Goal: Information Seeking & Learning: Learn about a topic

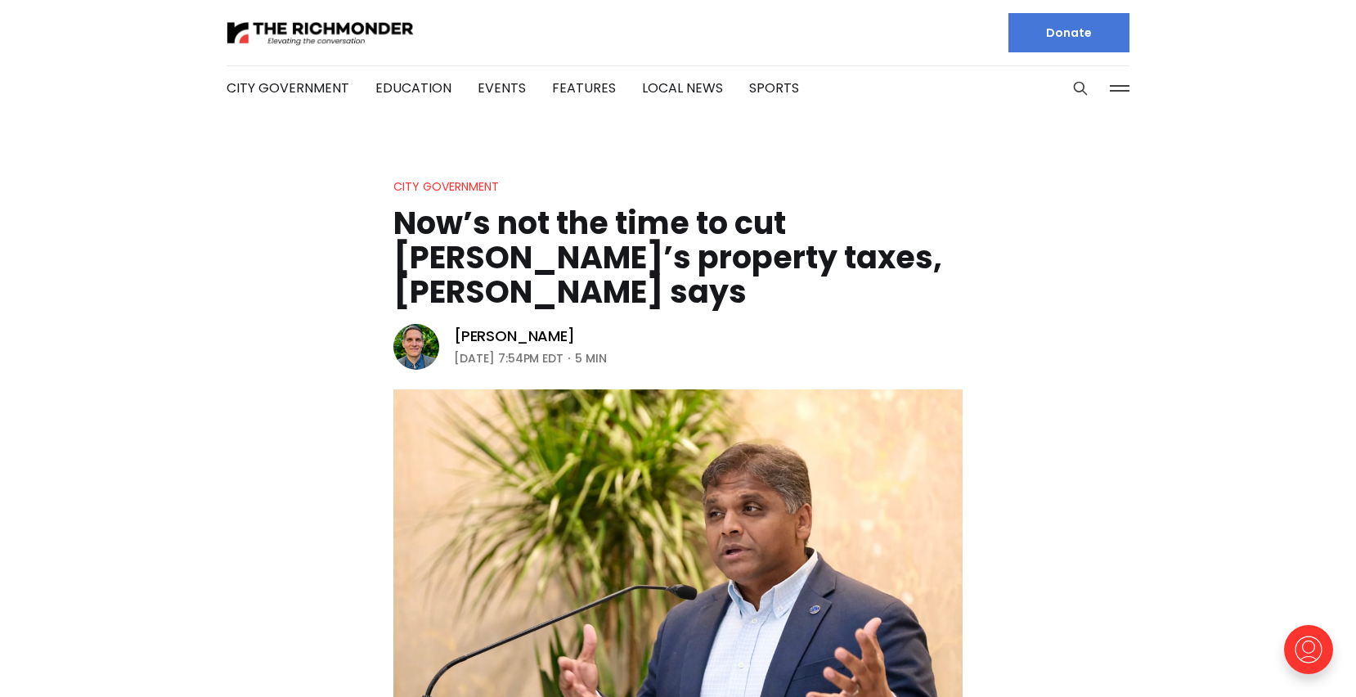
click at [178, 317] on header "City Government Now’s not the time to cut [PERSON_NAME]’s property taxes, [PERS…" at bounding box center [678, 458] width 1356 height 562
click at [340, 11] on div at bounding box center [446, 32] width 438 height 65
click at [338, 29] on img at bounding box center [321, 33] width 188 height 29
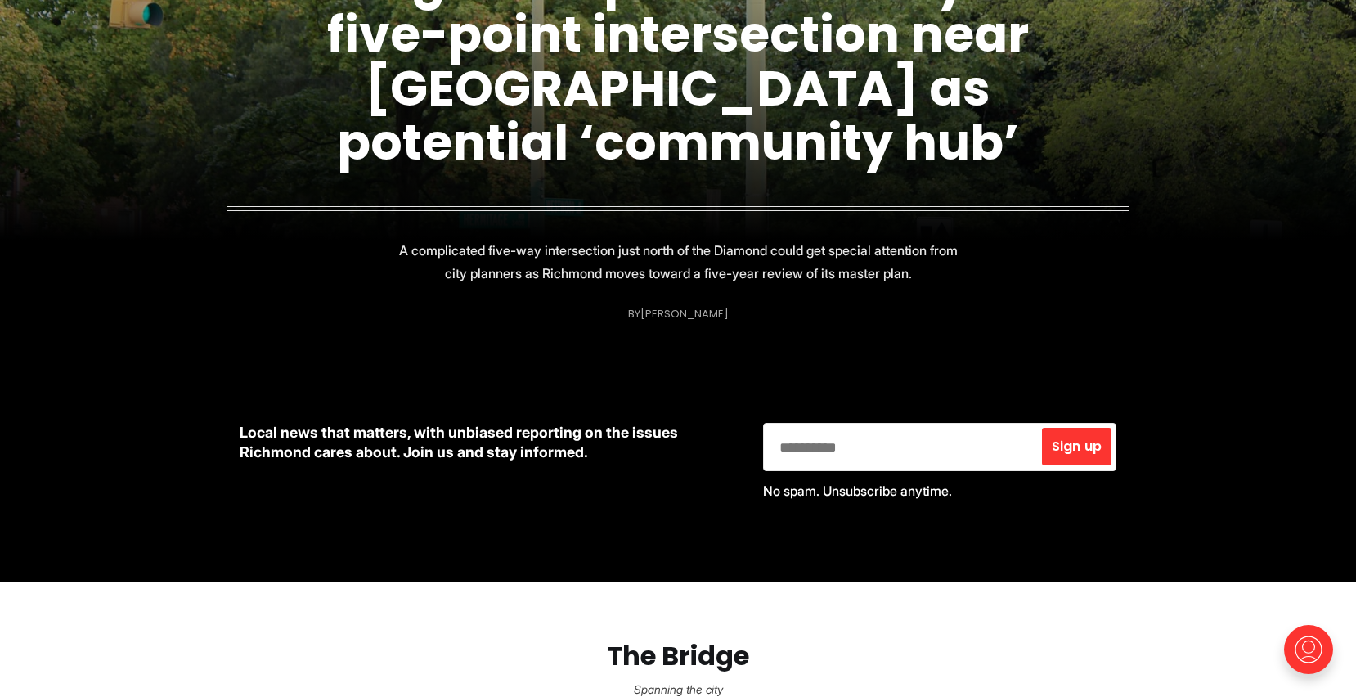
scroll to position [399, 0]
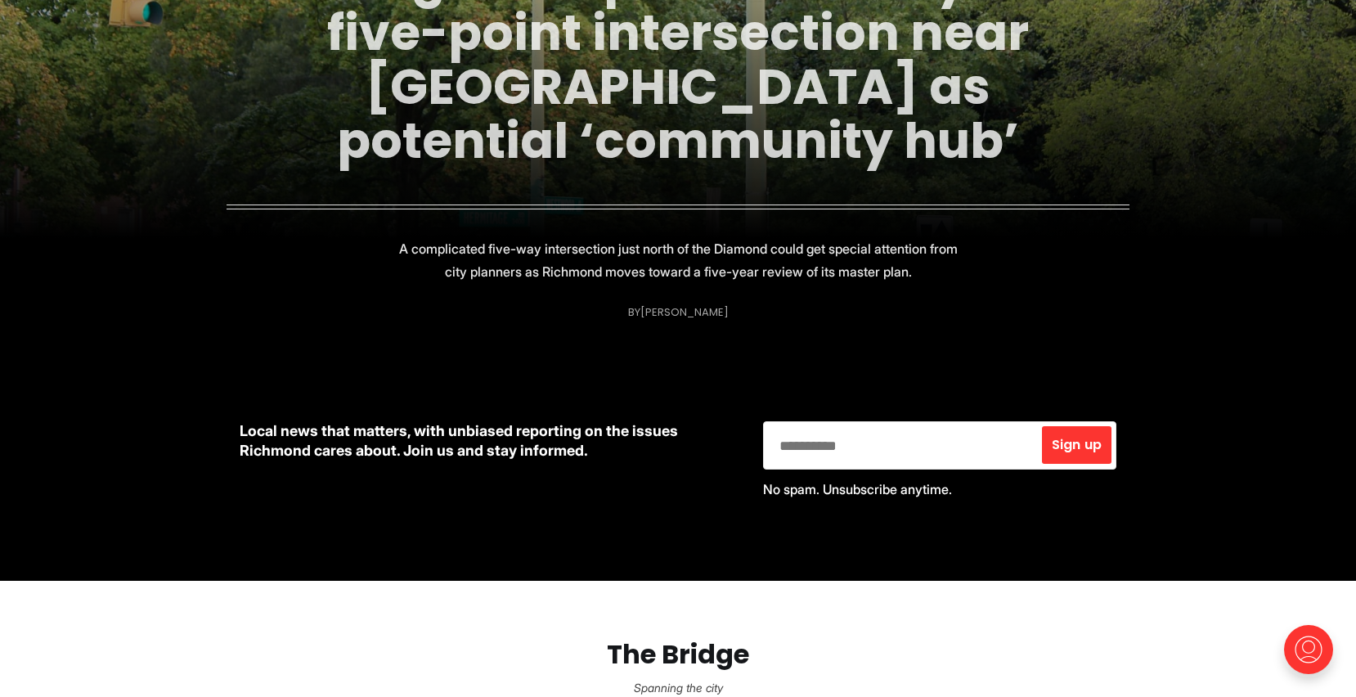
click at [574, 151] on link "Neighbors push for study of five-point intersection near Diamond as potential ‘…" at bounding box center [678, 59] width 702 height 231
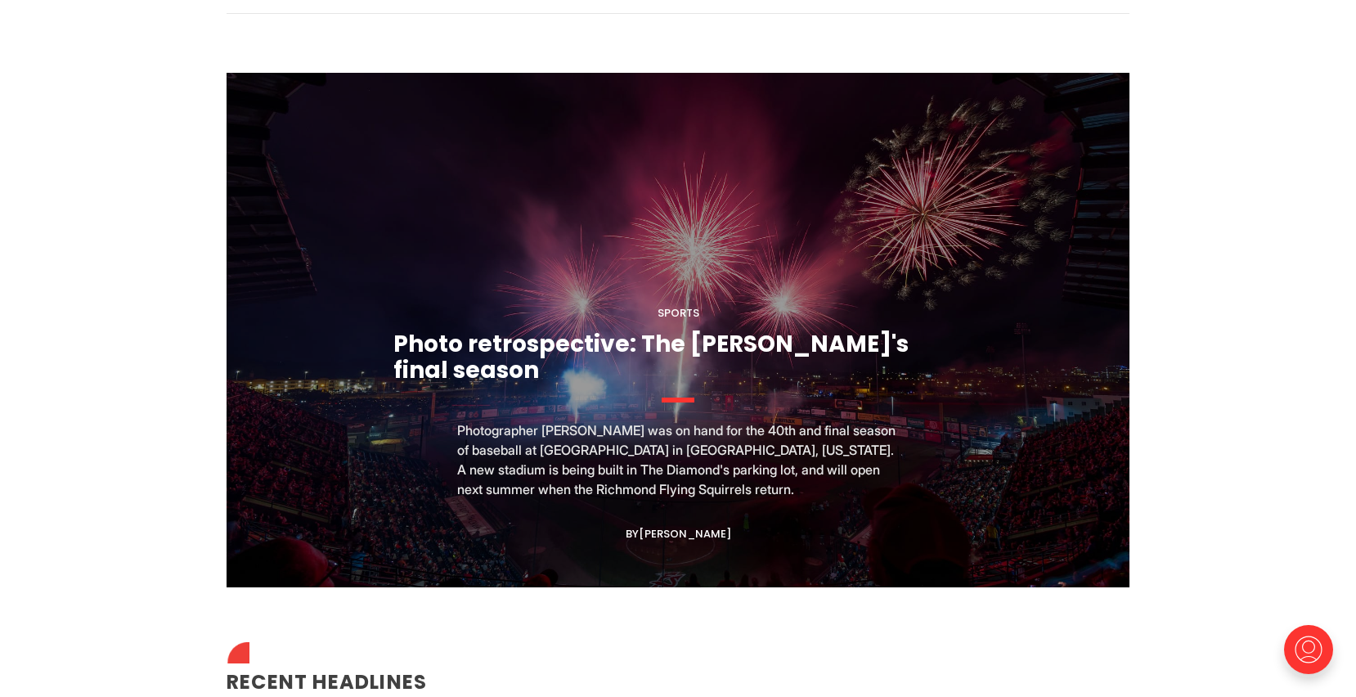
scroll to position [1504, 0]
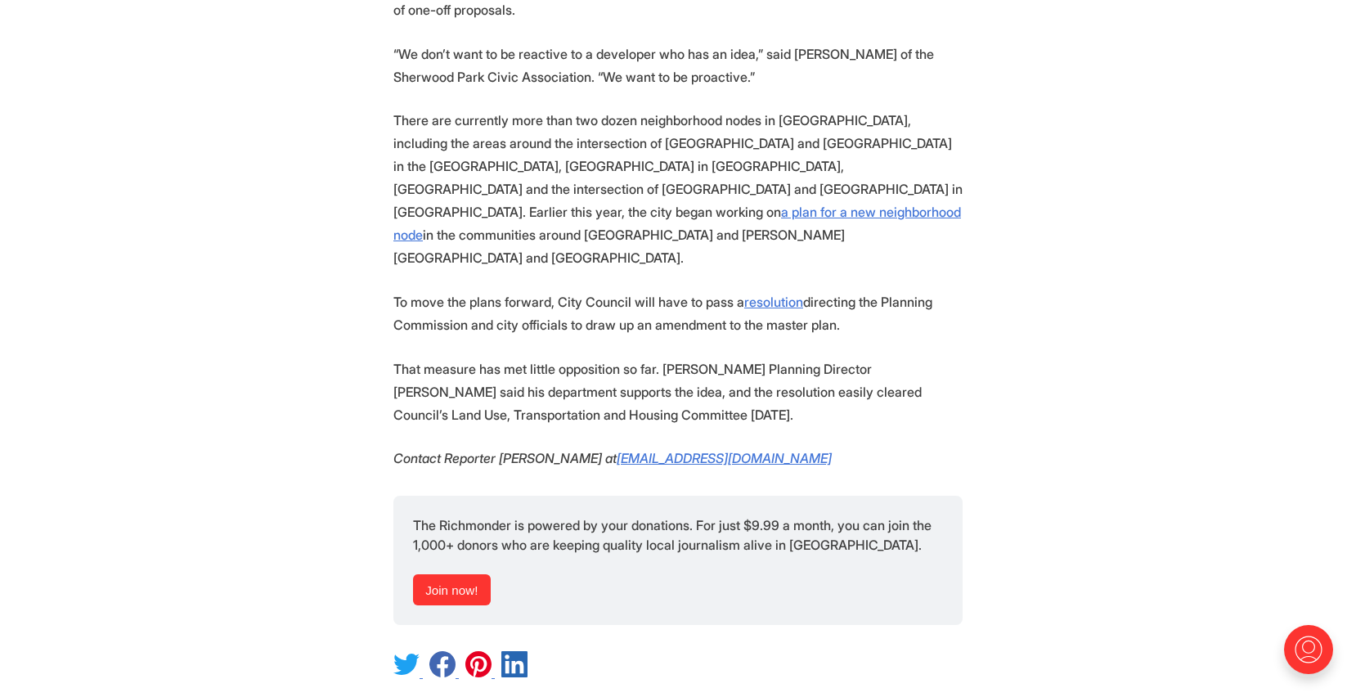
scroll to position [2049, 0]
